Goal: Complete application form

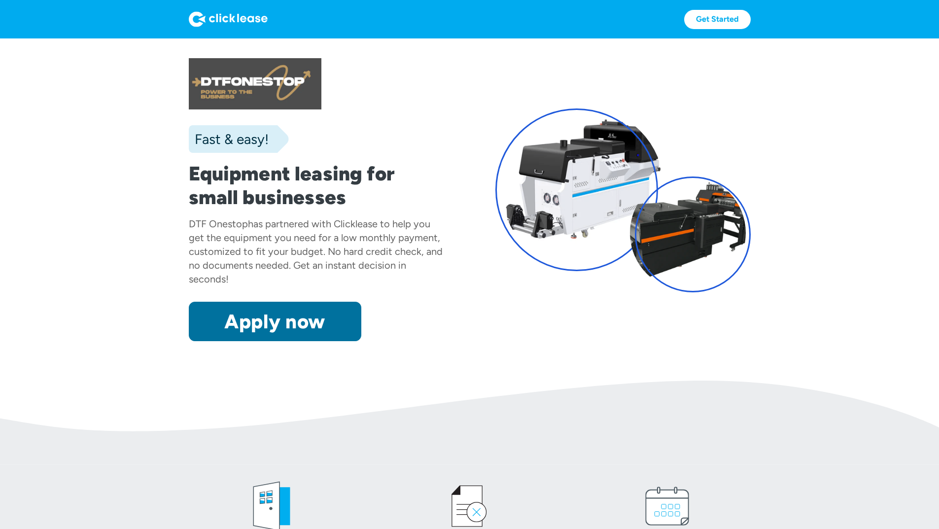
click at [189, 341] on link "Apply now" at bounding box center [275, 321] width 173 height 39
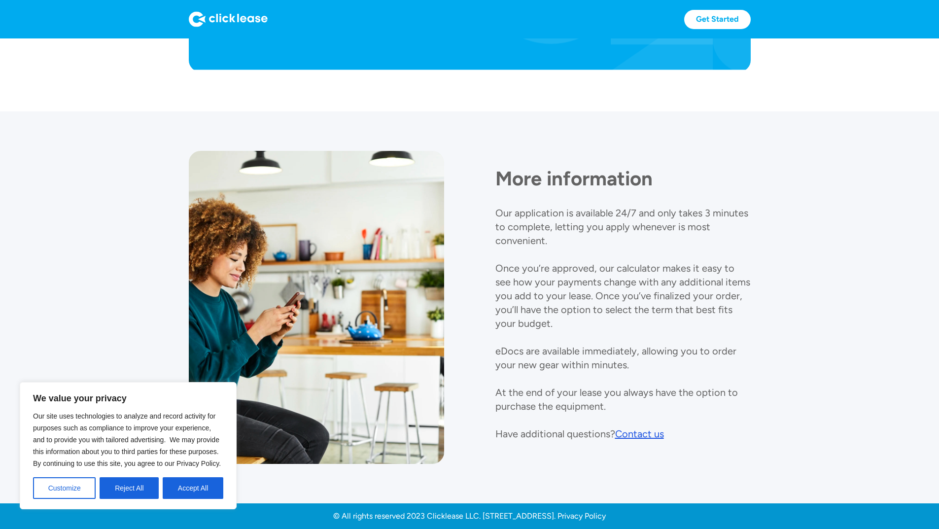
scroll to position [1020, 0]
click at [185, 484] on button "Accept All" at bounding box center [193, 488] width 61 height 22
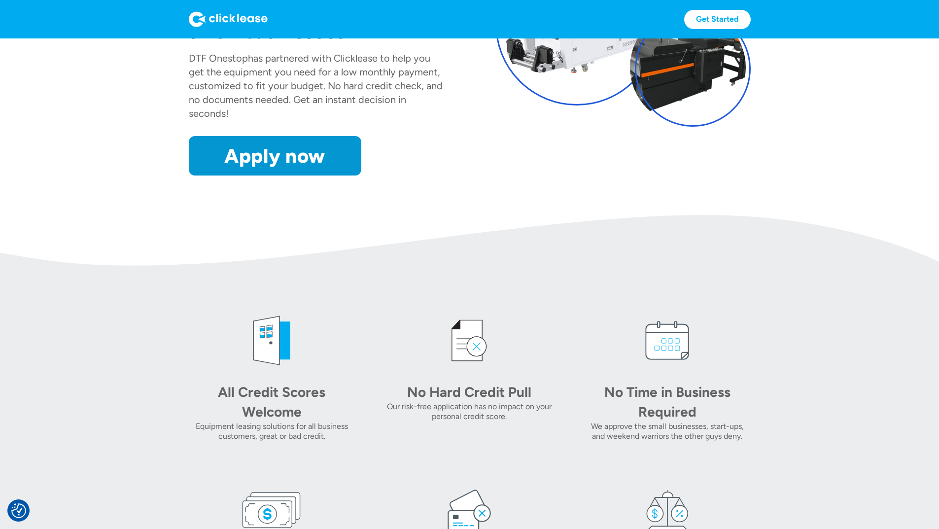
scroll to position [132, 0]
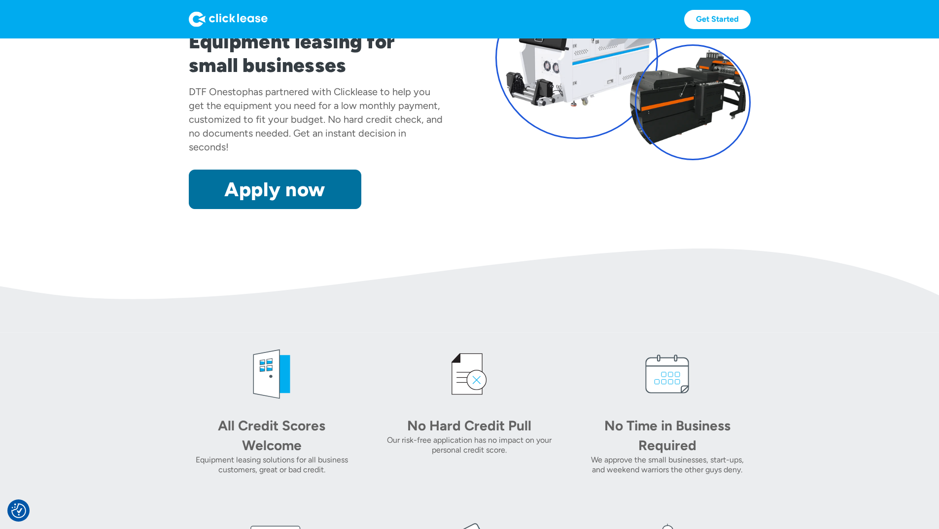
click at [217, 209] on link "Apply now" at bounding box center [275, 189] width 173 height 39
